Goal: Task Accomplishment & Management: Manage account settings

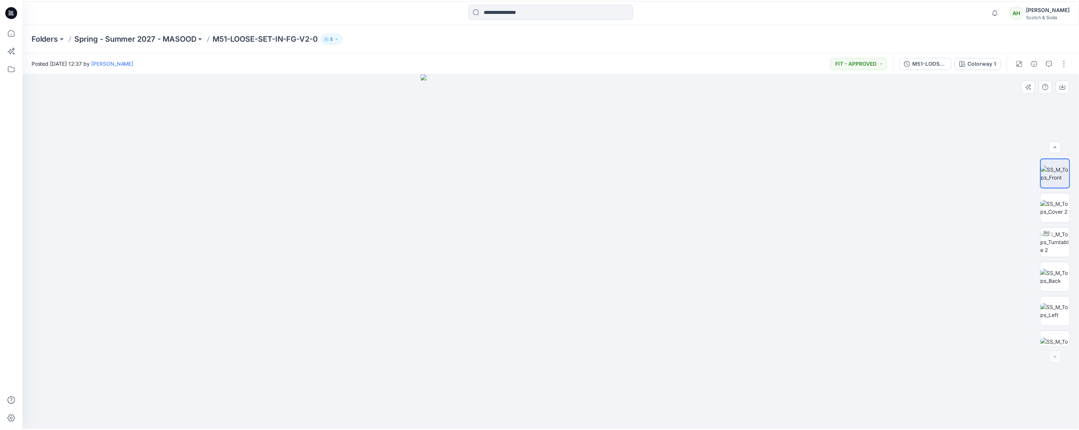
scroll to position [119, 0]
click at [11, 33] on icon at bounding box center [11, 32] width 17 height 17
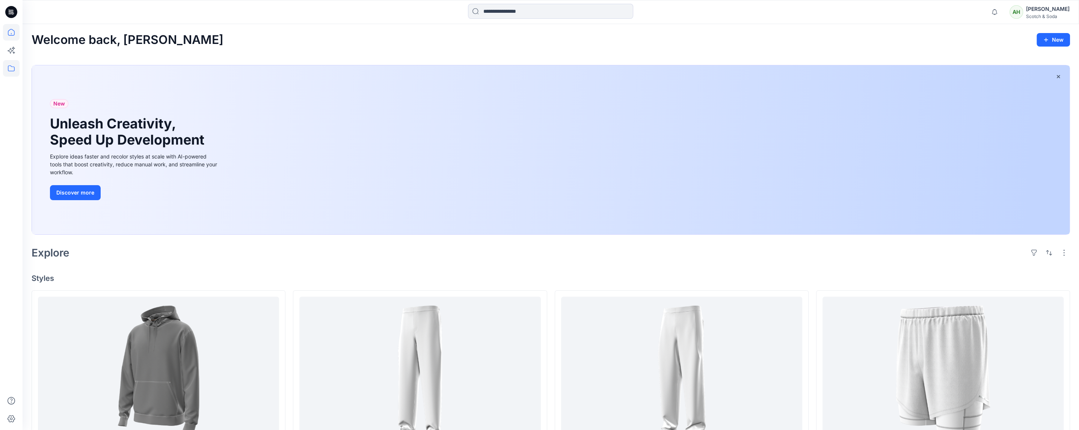
click at [11, 70] on icon at bounding box center [11, 68] width 17 height 17
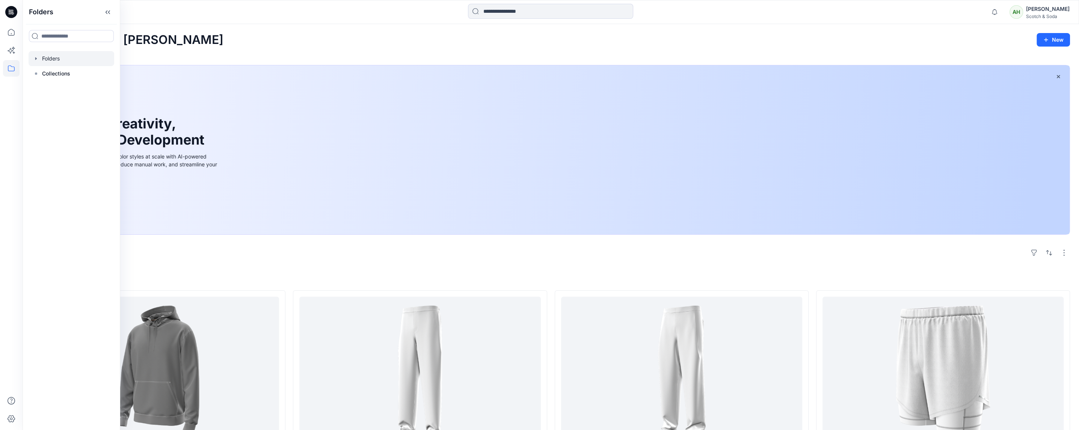
click at [62, 57] on div at bounding box center [72, 58] width 86 height 15
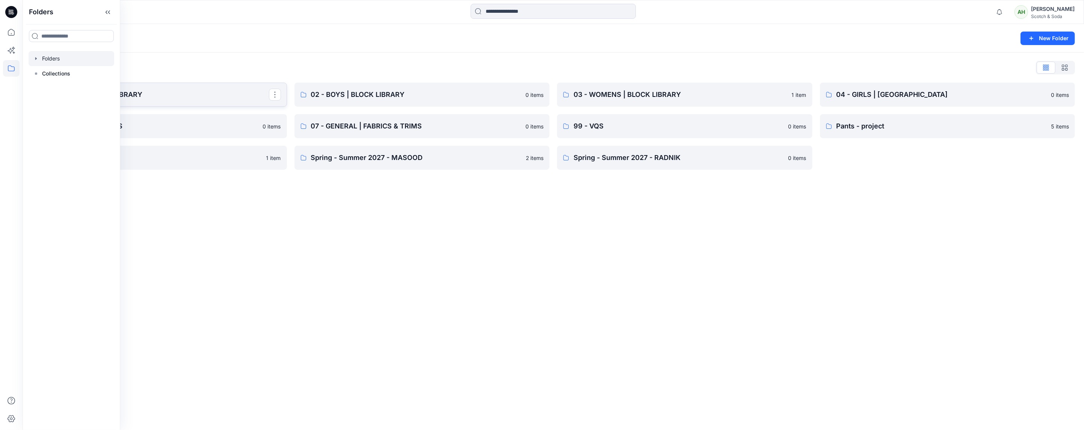
click at [226, 94] on p "01 - MENS | BLOCK LIBRARY" at bounding box center [158, 94] width 221 height 11
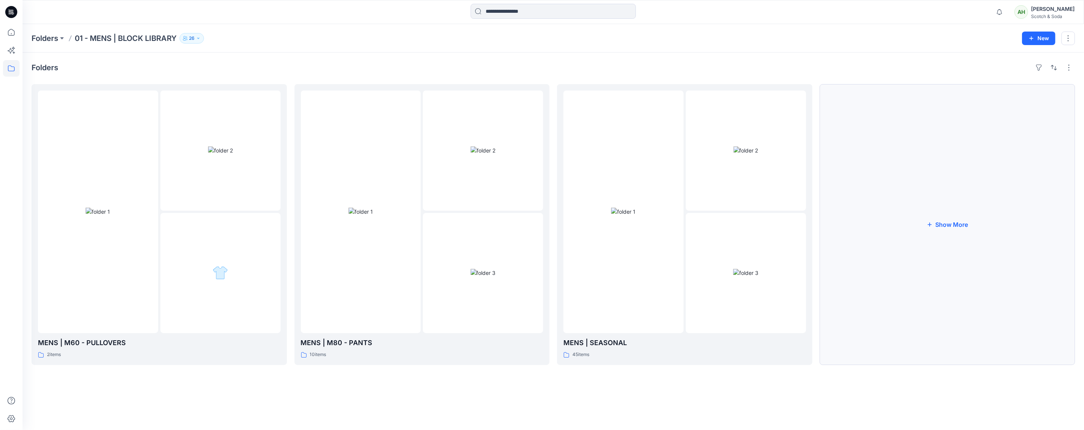
click at [939, 229] on button "Show More" at bounding box center [947, 224] width 255 height 281
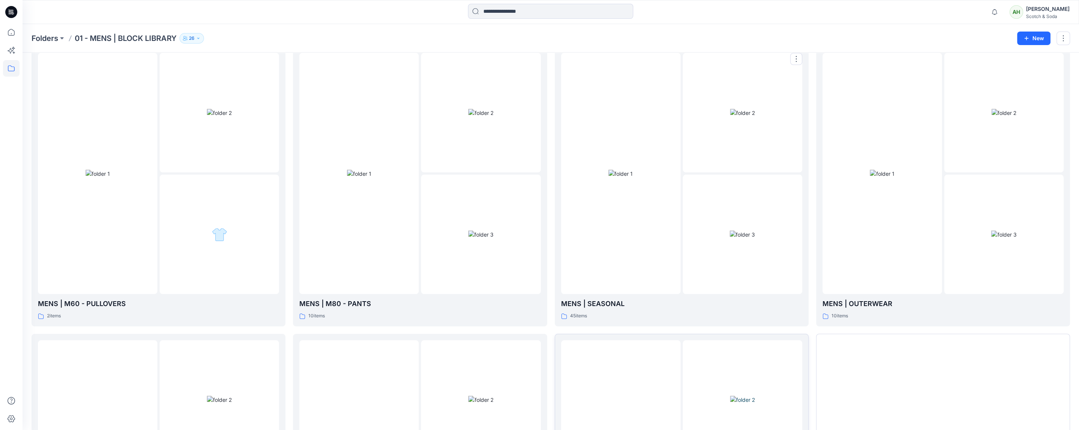
scroll to position [242, 0]
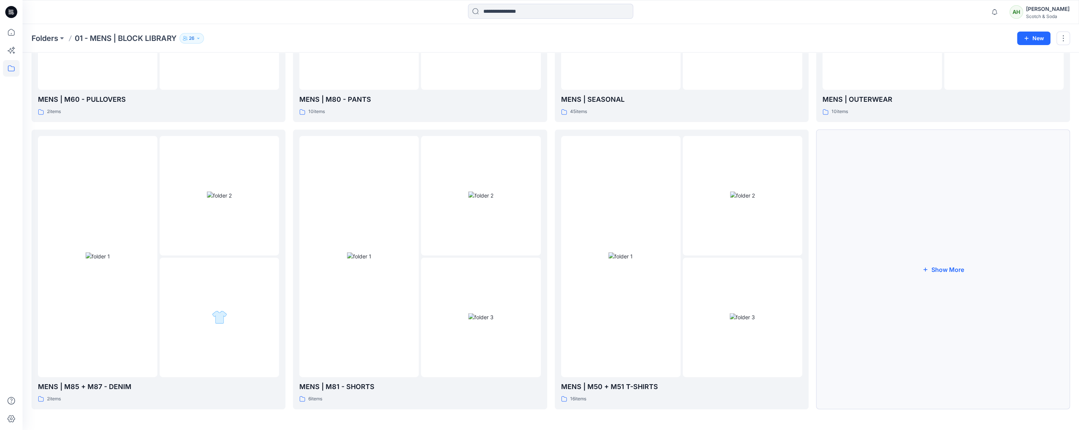
click at [931, 271] on button "Show More" at bounding box center [943, 270] width 254 height 280
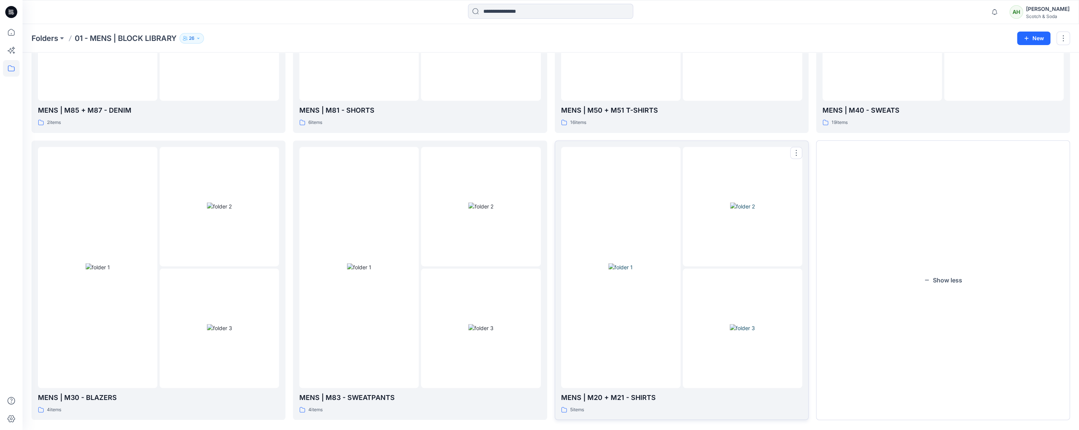
scroll to position [529, 0]
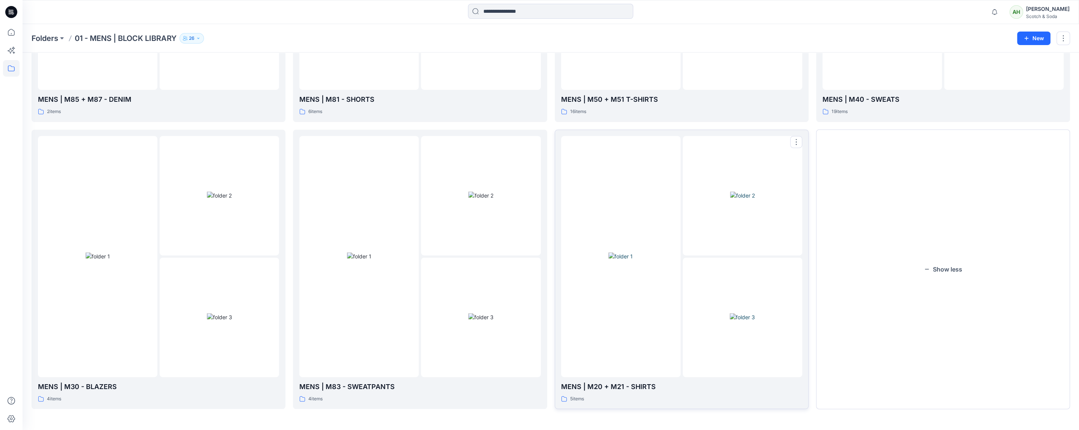
click at [633, 252] on img at bounding box center [621, 256] width 24 height 8
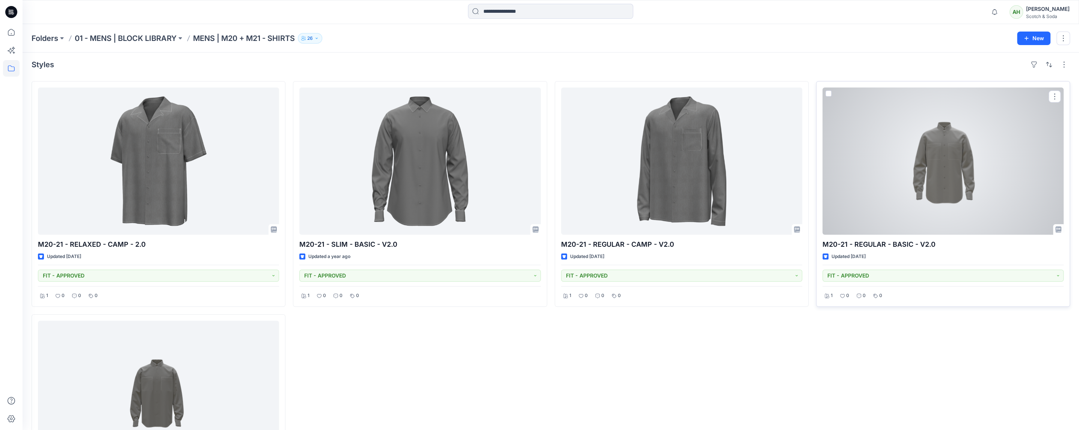
scroll to position [2, 0]
click at [918, 144] on div at bounding box center [943, 162] width 241 height 147
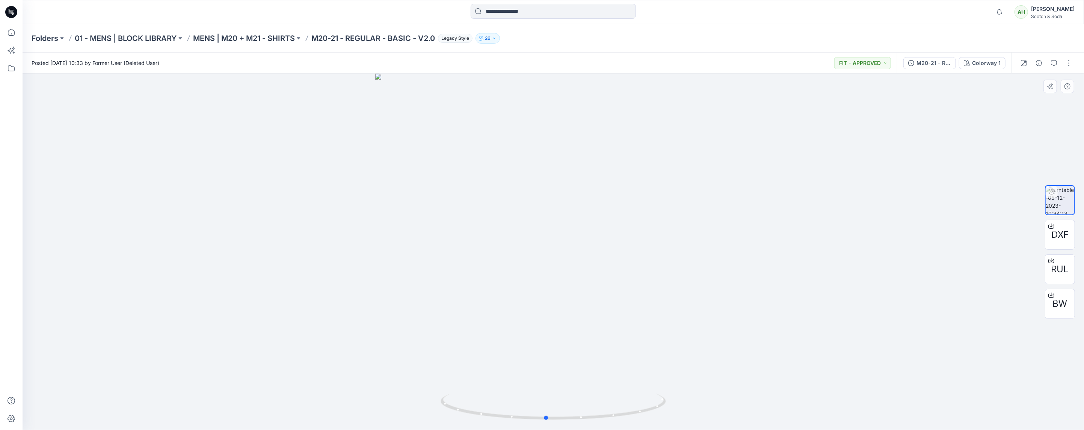
drag, startPoint x: 774, startPoint y: 219, endPoint x: 767, endPoint y: 224, distance: 8.1
click at [767, 224] on div at bounding box center [554, 252] width 1062 height 357
drag, startPoint x: 725, startPoint y: 257, endPoint x: 635, endPoint y: 271, distance: 91.2
click at [635, 271] on div at bounding box center [554, 252] width 1062 height 357
click at [497, 38] on icon "button" at bounding box center [494, 38] width 5 height 5
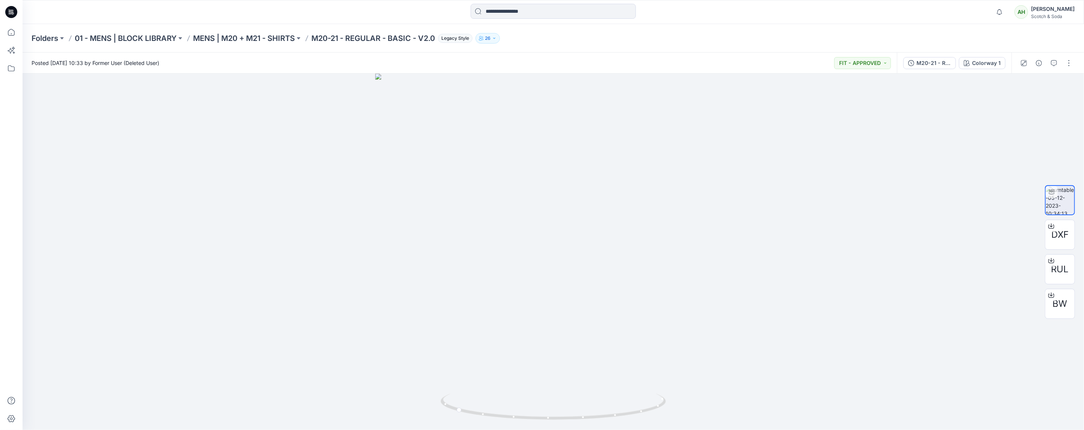
click at [625, 44] on div "Folders 01 - MENS | BLOCK LIBRARY MENS | M20 + M21 - SHIRTS M20-21 - REGULAR - …" at bounding box center [554, 38] width 1062 height 29
click at [270, 39] on p "MENS | M20 + M21 - SHIRTS" at bounding box center [244, 38] width 102 height 11
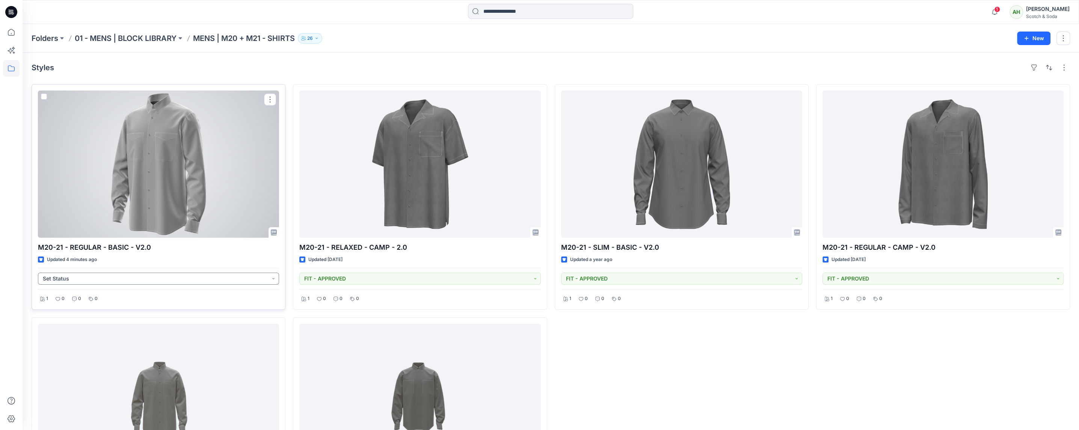
click at [272, 276] on button "Set Status" at bounding box center [158, 279] width 241 height 12
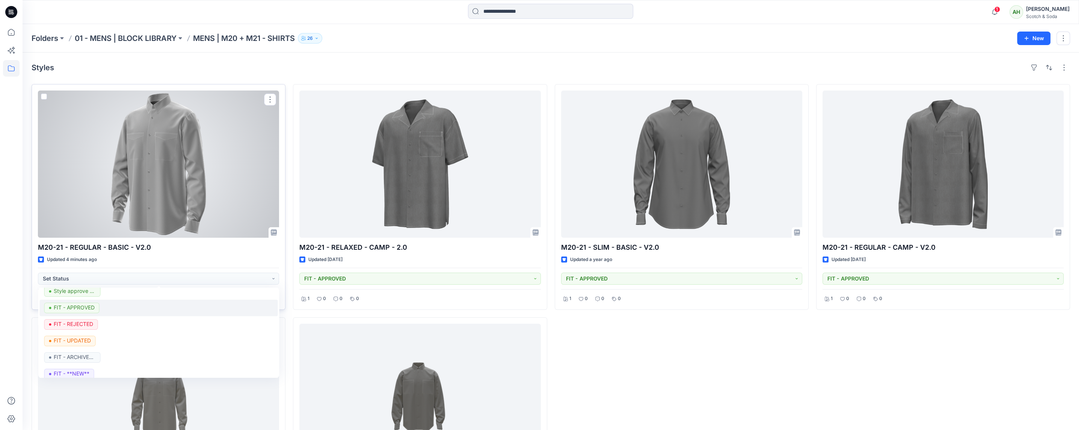
scroll to position [128, 0]
click at [93, 302] on p "FIT - APPROVED" at bounding box center [73, 302] width 41 height 10
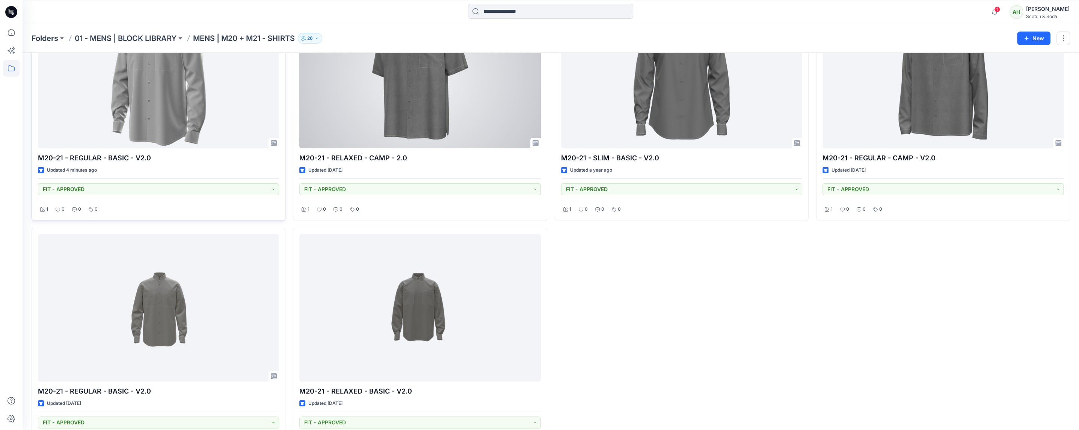
scroll to position [91, 0]
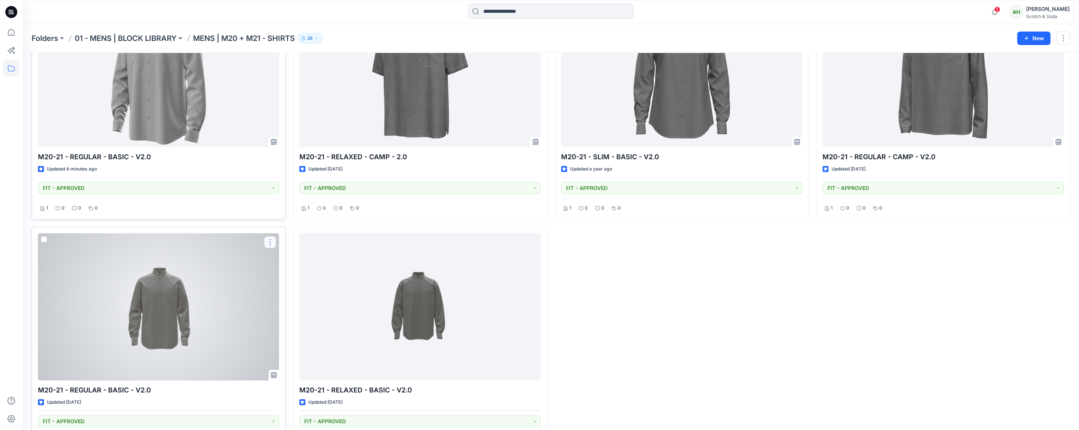
click at [271, 242] on button "button" at bounding box center [270, 242] width 12 height 12
click at [294, 257] on button "Edit" at bounding box center [306, 260] width 81 height 14
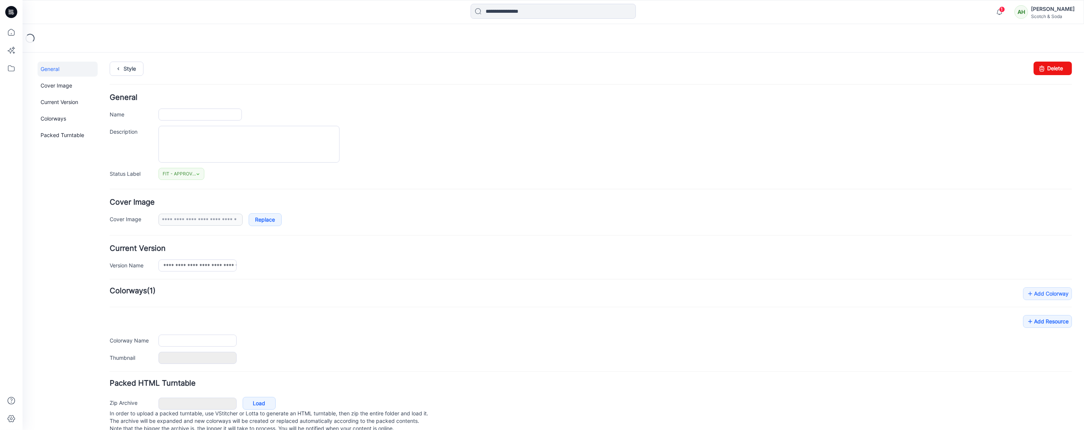
type input "**********"
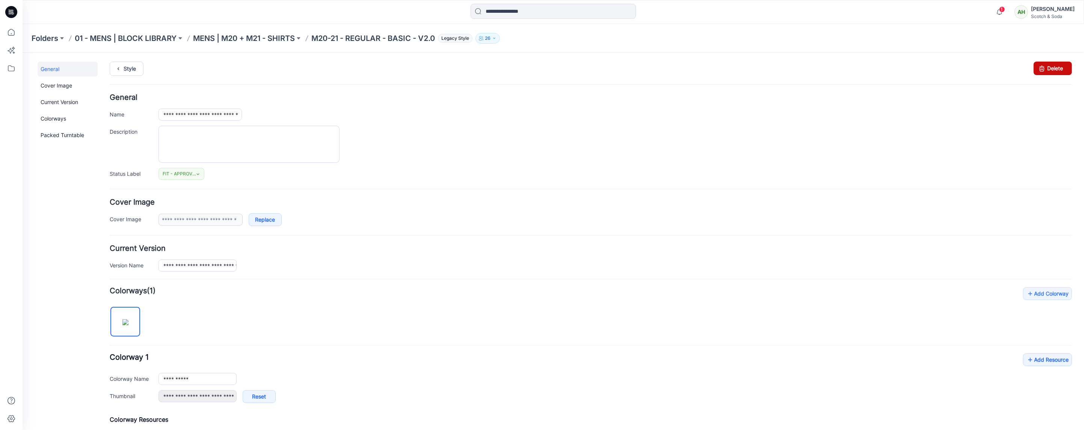
click at [1048, 70] on link "Delete" at bounding box center [1053, 68] width 38 height 14
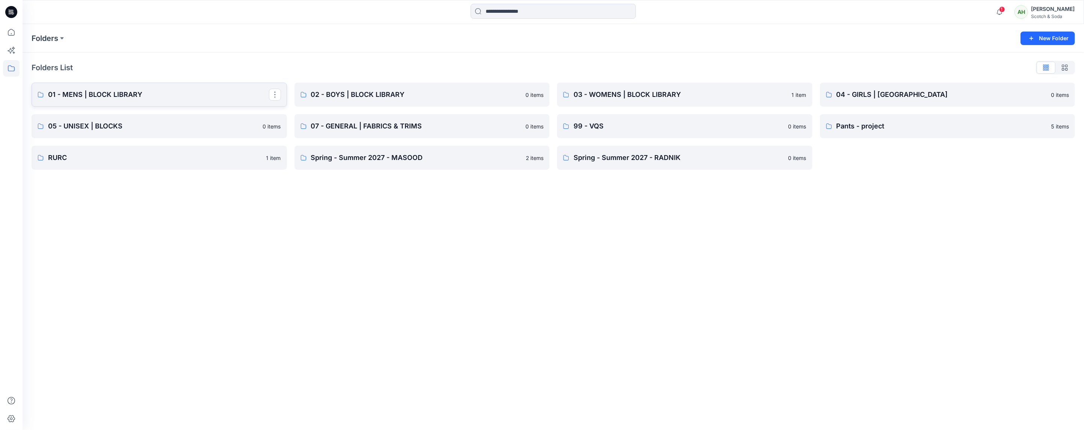
click at [180, 94] on p "01 - MENS | BLOCK LIBRARY" at bounding box center [158, 94] width 221 height 11
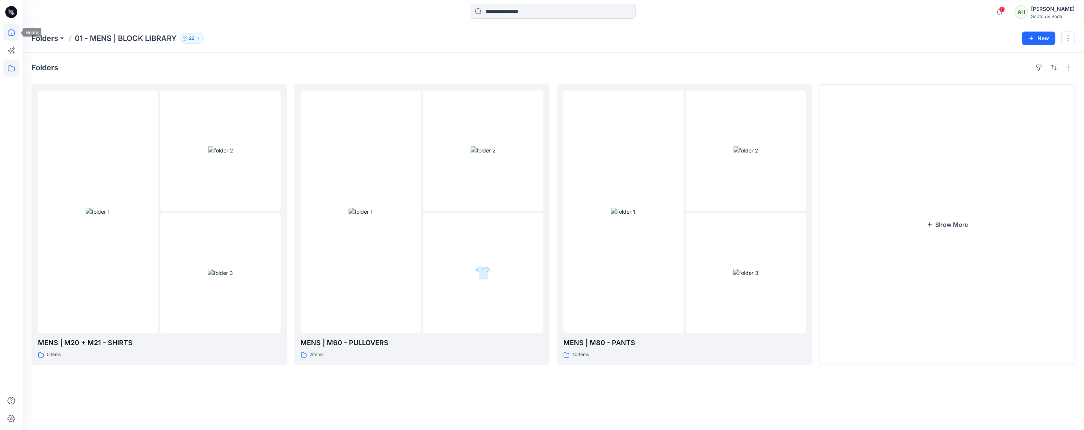
click at [13, 30] on icon at bounding box center [11, 32] width 17 height 17
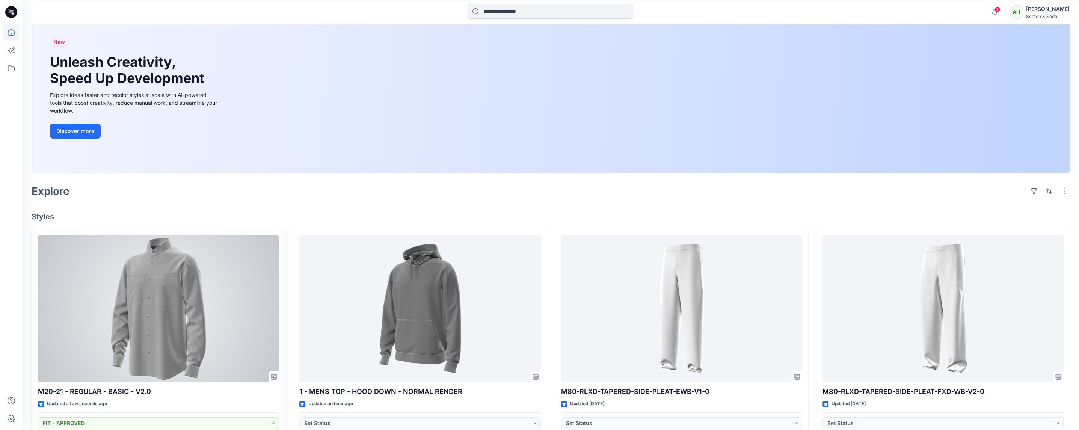
scroll to position [164, 0]
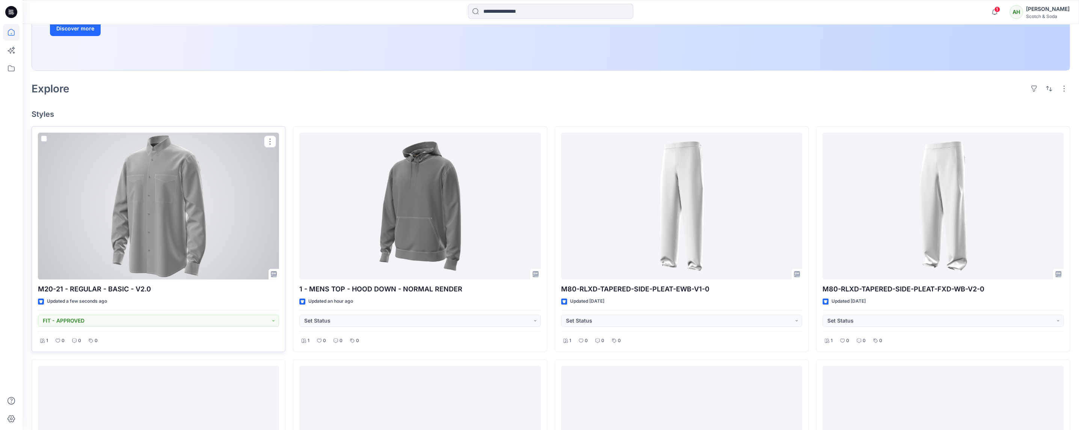
click at [237, 199] on div at bounding box center [158, 206] width 241 height 147
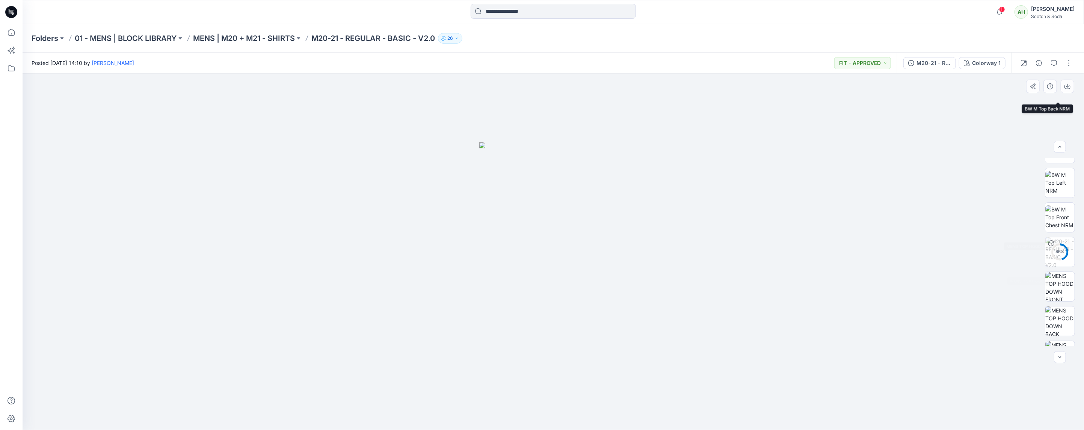
scroll to position [222, 0]
click at [1067, 62] on button "button" at bounding box center [1069, 63] width 12 height 12
click at [1020, 100] on p "Edit" at bounding box center [1021, 102] width 9 height 8
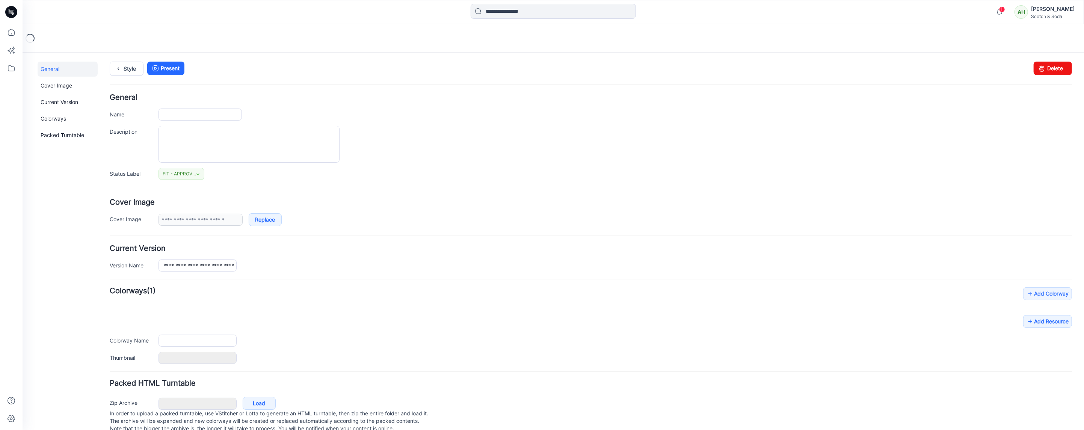
type input "**********"
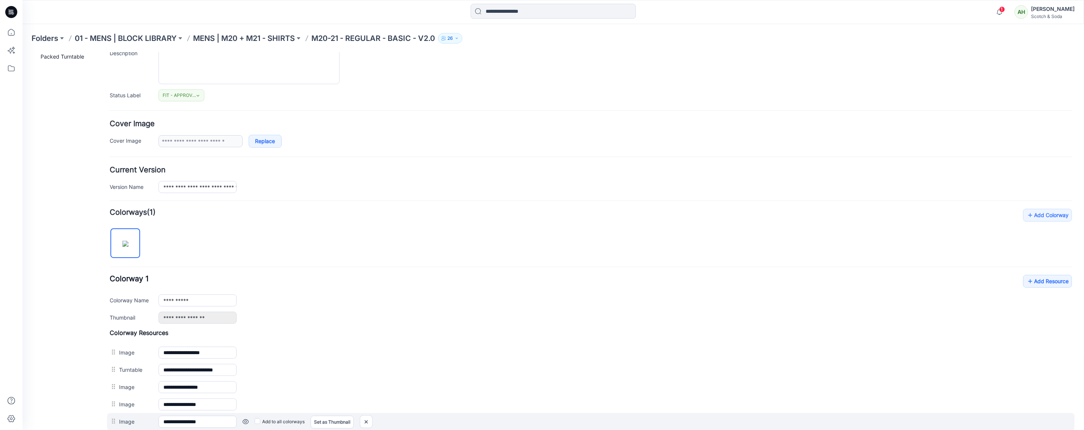
scroll to position [219, 0]
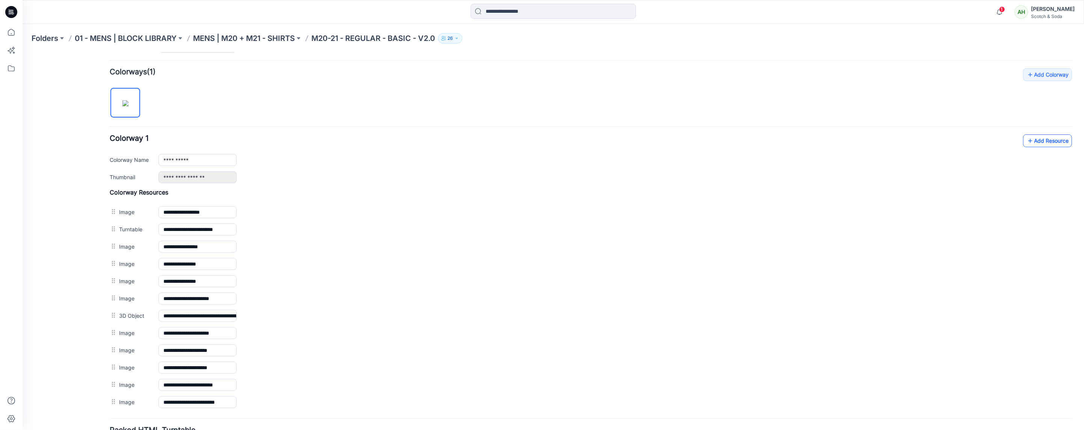
click at [1040, 144] on link "Add Resource" at bounding box center [1047, 140] width 49 height 13
click at [1037, 143] on link "Add Resource" at bounding box center [1047, 140] width 49 height 13
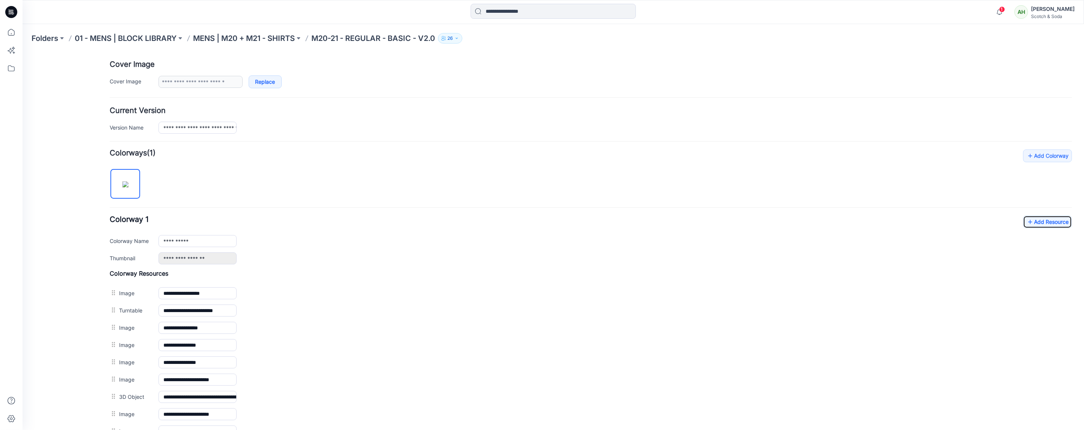
scroll to position [0, 0]
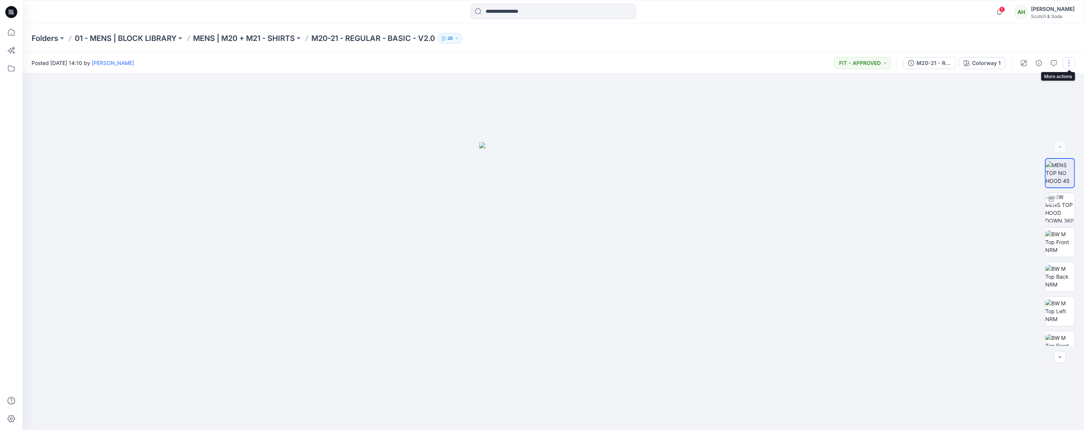
click at [1068, 62] on button "button" at bounding box center [1069, 63] width 12 height 12
click at [1032, 144] on p "Duplicate to..." at bounding box center [1034, 143] width 34 height 8
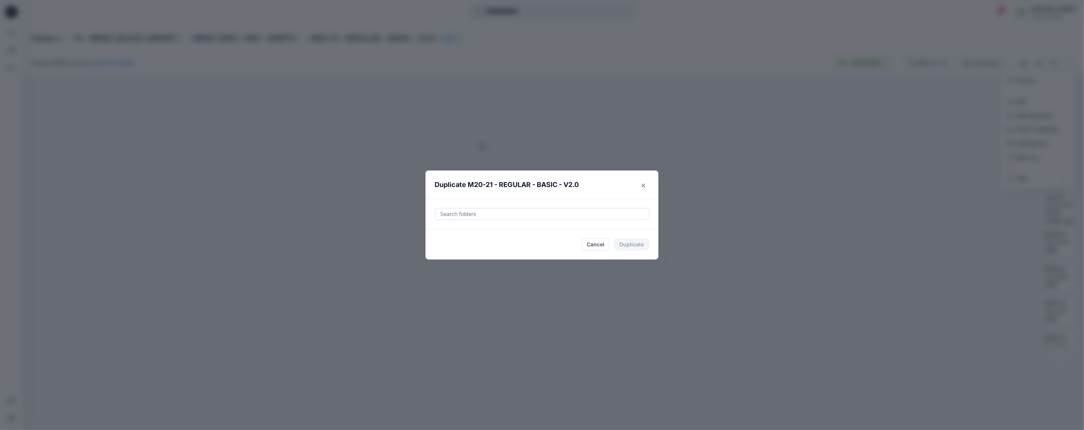
click at [605, 212] on div at bounding box center [542, 214] width 205 height 9
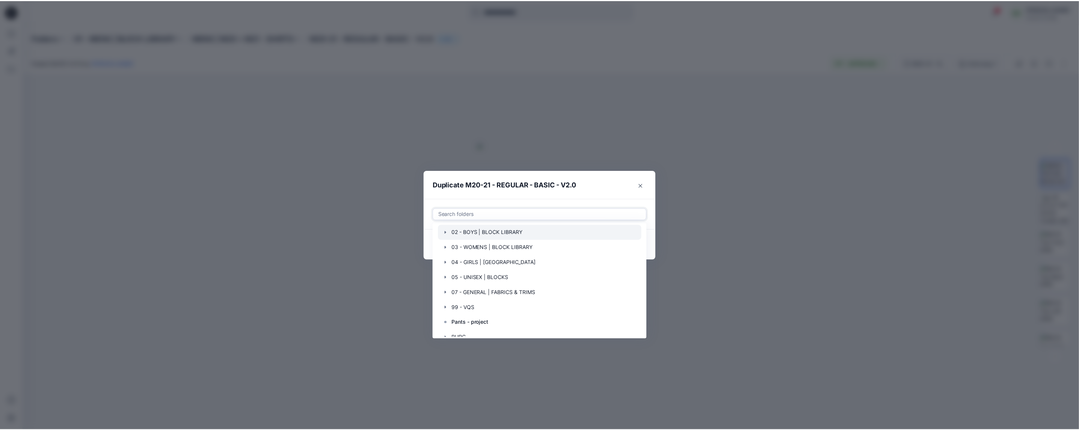
scroll to position [75, 0]
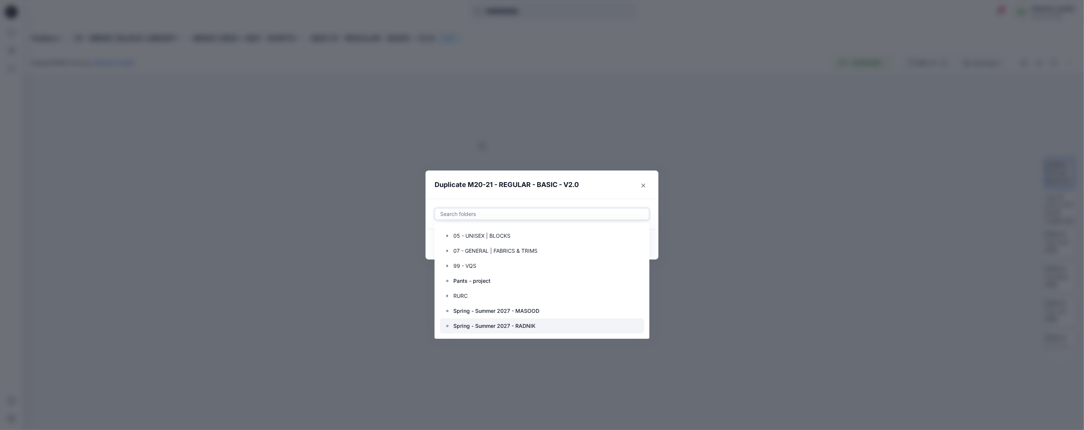
click at [503, 326] on p "Spring - Summer 2027 - RADNIK" at bounding box center [494, 326] width 82 height 9
click at [654, 239] on footer "Cancel Duplicate" at bounding box center [542, 245] width 233 height 30
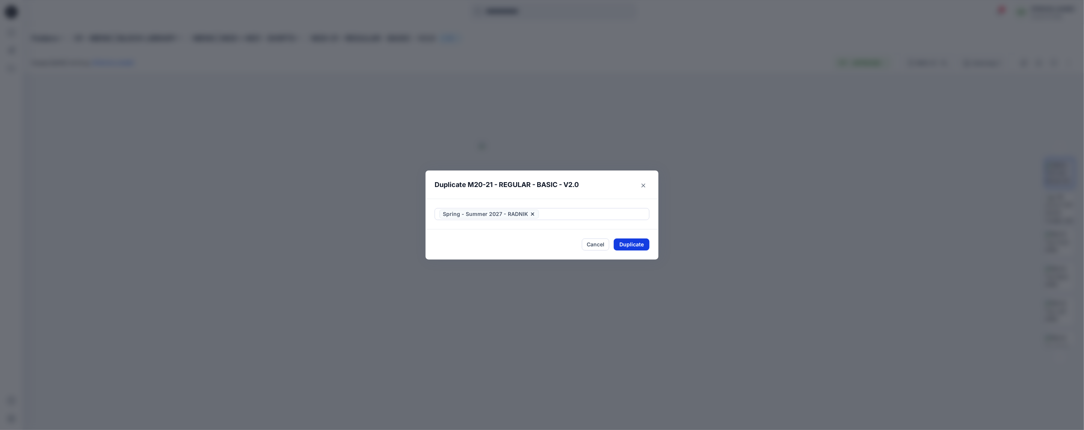
click at [638, 243] on button "Duplicate" at bounding box center [632, 245] width 36 height 12
click at [641, 245] on button "Close" at bounding box center [637, 245] width 24 height 12
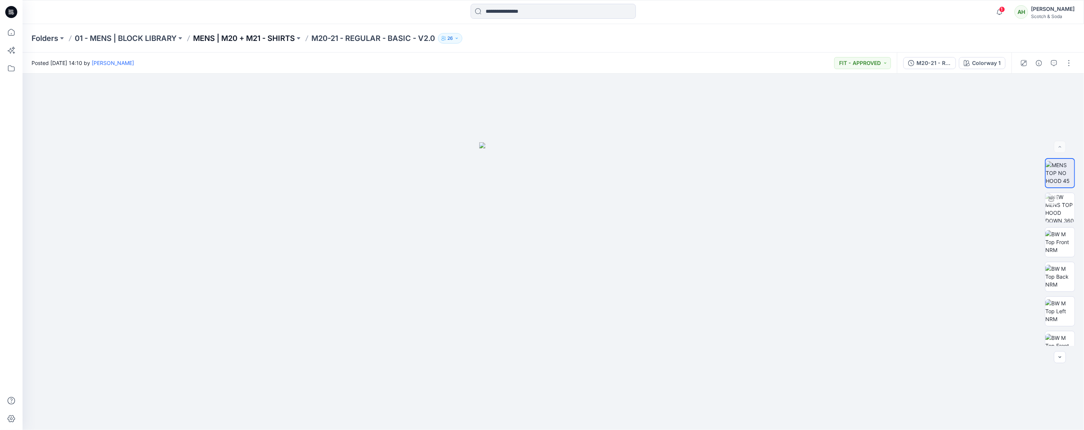
click at [248, 36] on p "MENS | M20 + M21 - SHIRTS" at bounding box center [244, 38] width 102 height 11
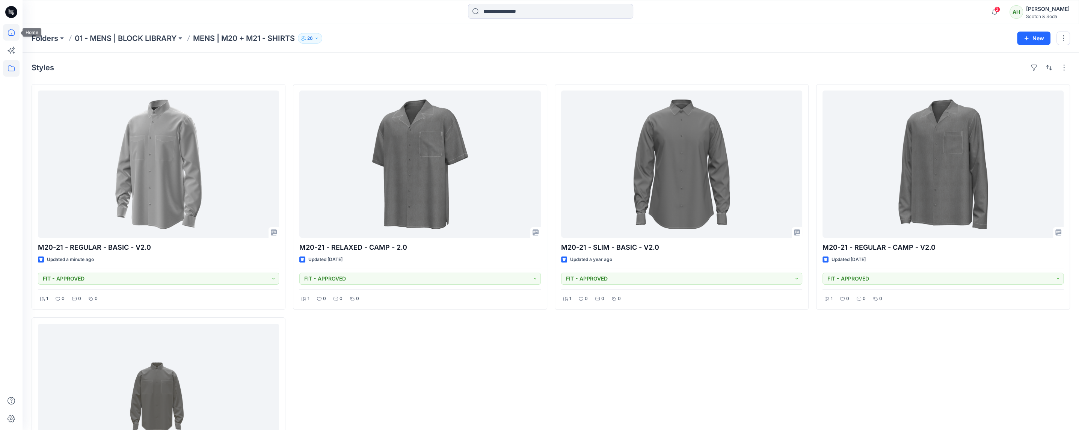
click at [12, 32] on icon at bounding box center [11, 32] width 17 height 17
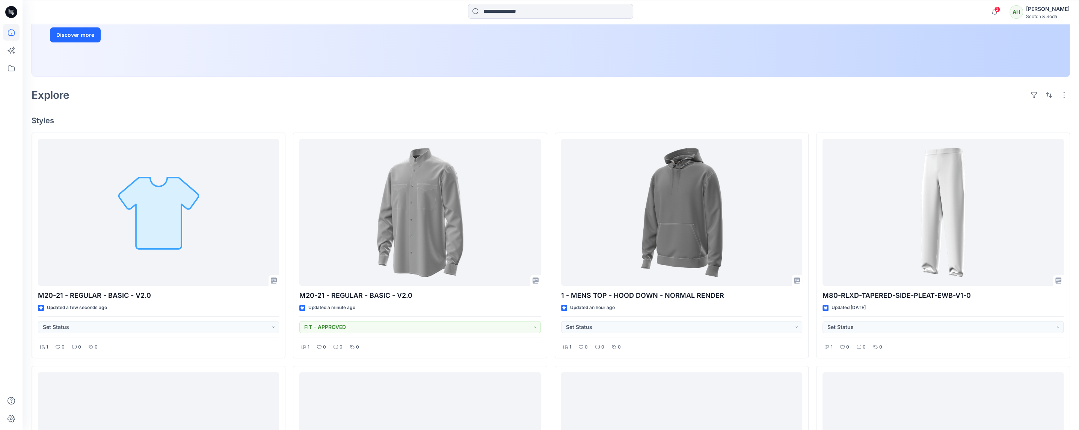
scroll to position [163, 0]
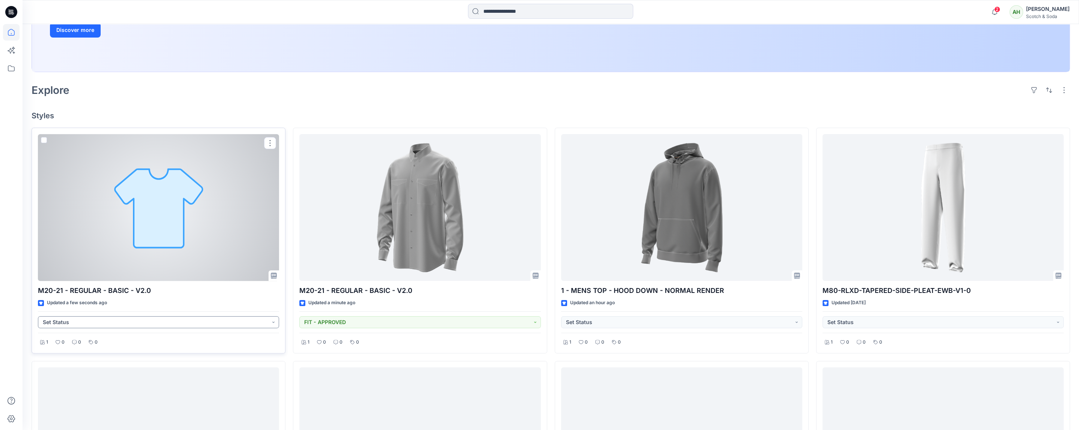
click at [270, 320] on button "Set Status" at bounding box center [158, 322] width 241 height 12
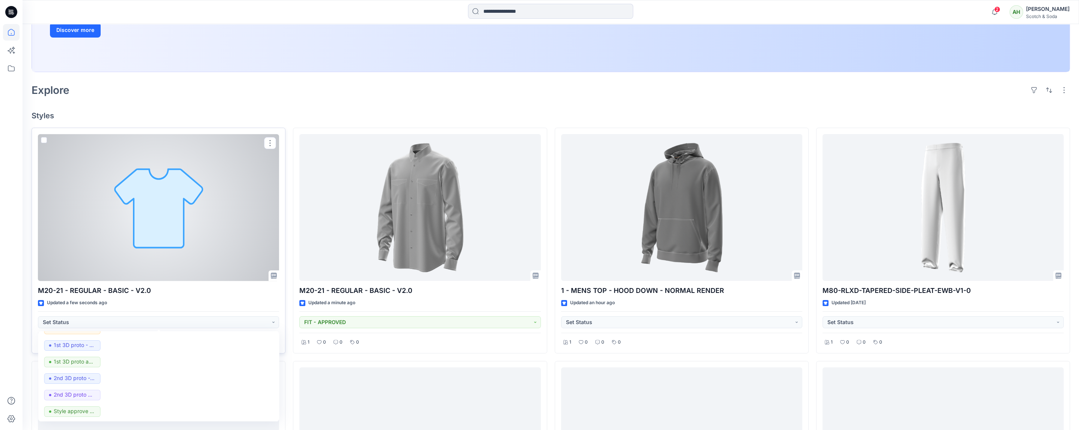
scroll to position [127, 0]
click at [86, 345] on p "FIT - APPROVED" at bounding box center [73, 345] width 41 height 10
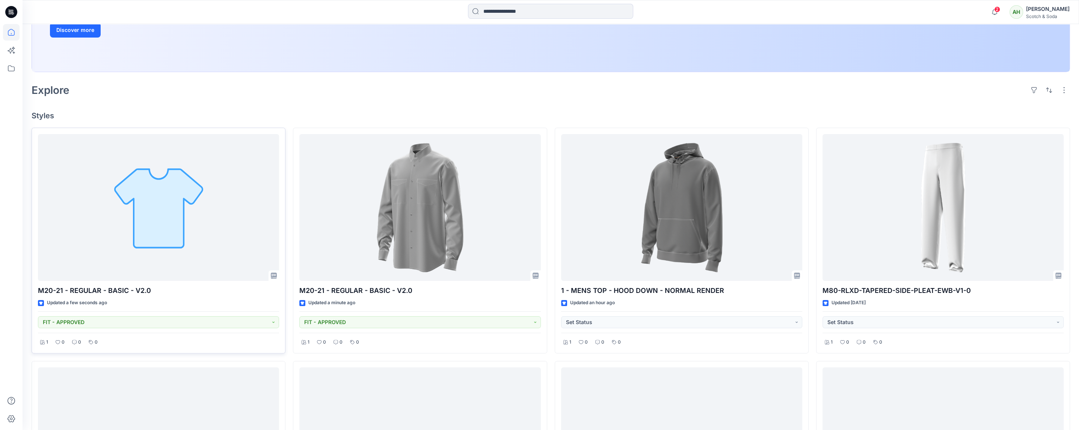
click at [228, 105] on div "Welcome back, Ashley New New Unleash Creativity, Speed Up Development Explore i…" at bounding box center [551, 358] width 1057 height 995
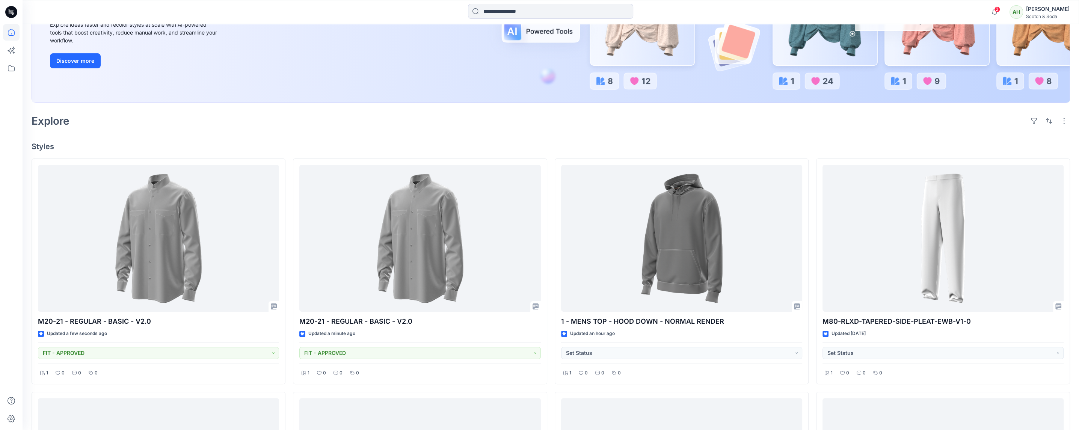
scroll to position [132, 0]
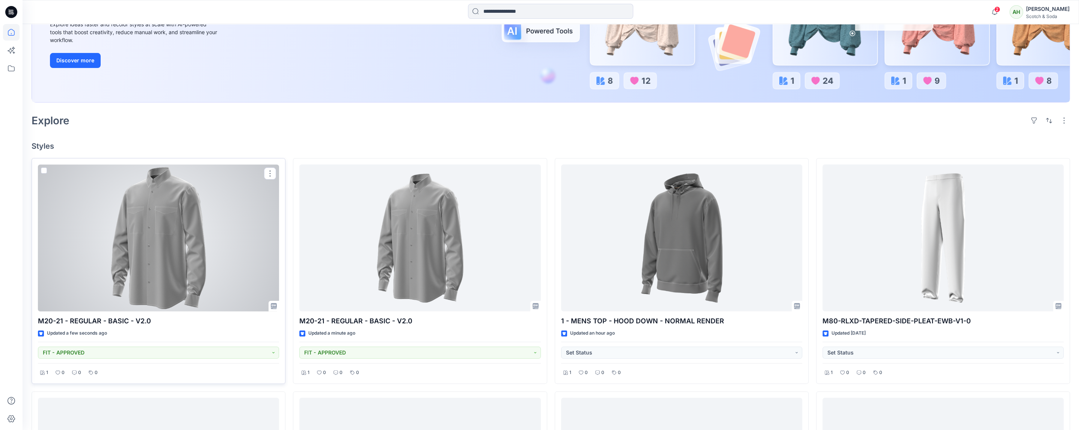
click at [228, 178] on div at bounding box center [158, 238] width 241 height 147
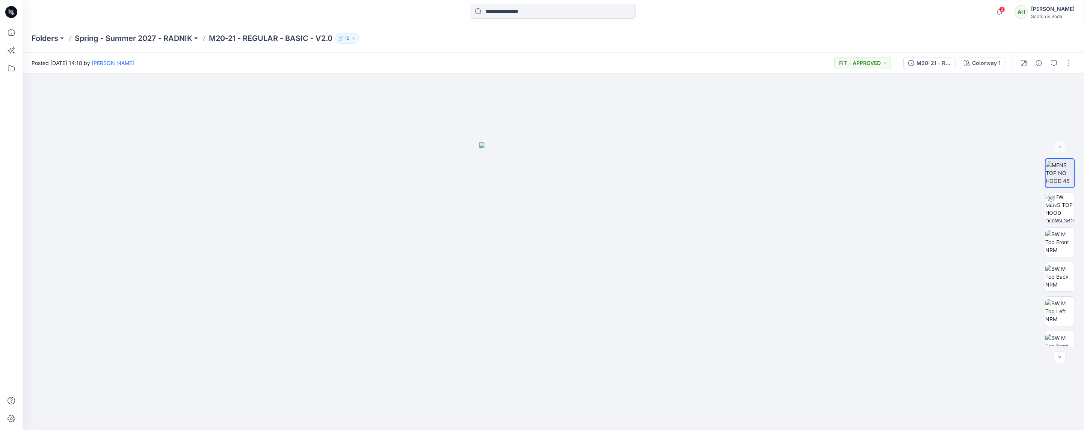
click at [356, 39] on icon "button" at bounding box center [353, 38] width 5 height 5
click at [528, 53] on div "Posted [DATE] 14:18 by [PERSON_NAME] FIT - APPROVED" at bounding box center [460, 63] width 875 height 21
click at [1007, 12] on icon "button" at bounding box center [1000, 12] width 14 height 15
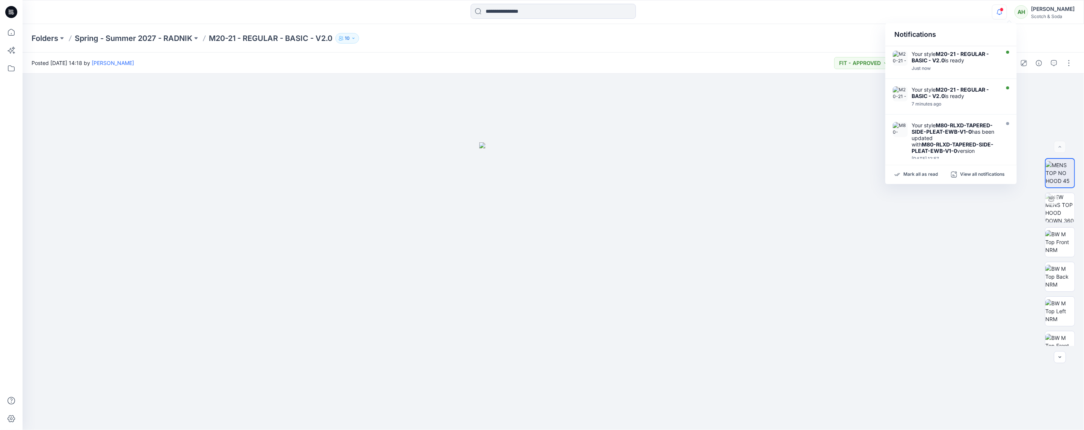
click at [662, 48] on div "Folders Spring - Summer 2027 - RADNIK M20-21 - REGULAR - BASIC - V2.0 10 Folder…" at bounding box center [554, 38] width 1062 height 29
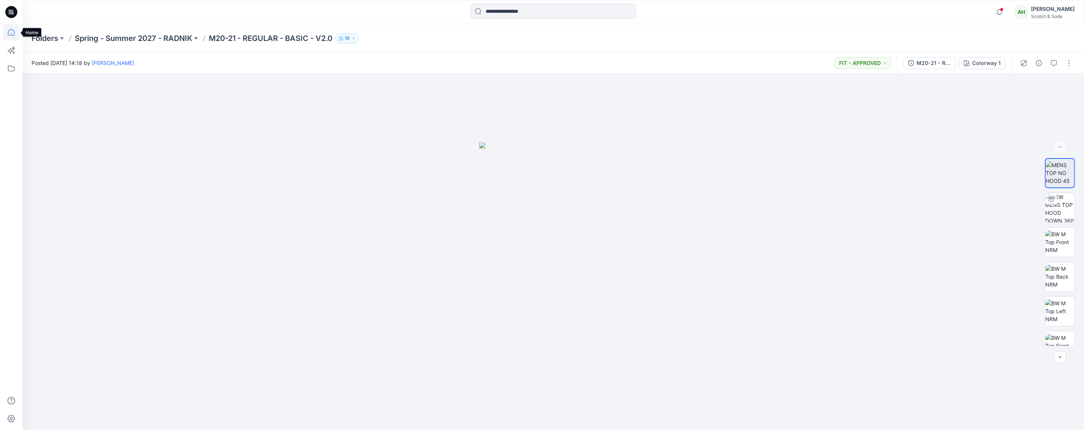
click at [15, 33] on icon at bounding box center [11, 32] width 17 height 17
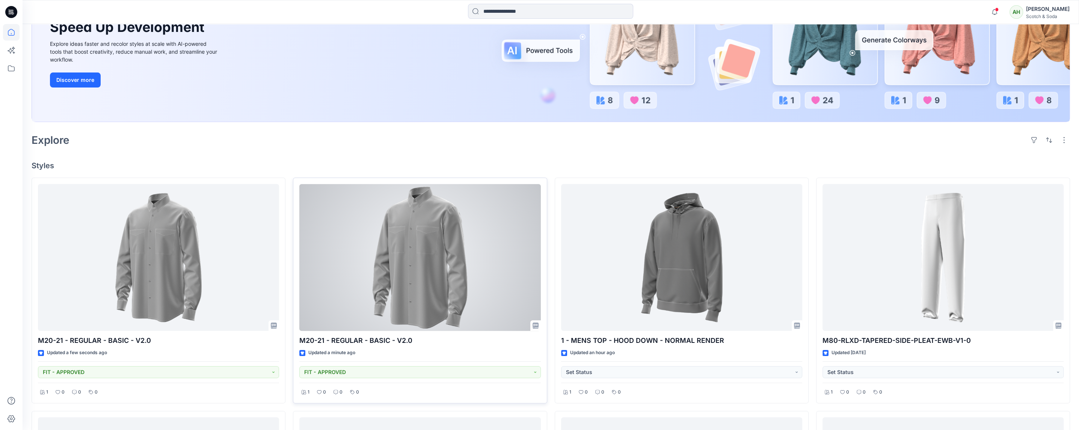
scroll to position [319, 0]
